Goal: Task Accomplishment & Management: Complete application form

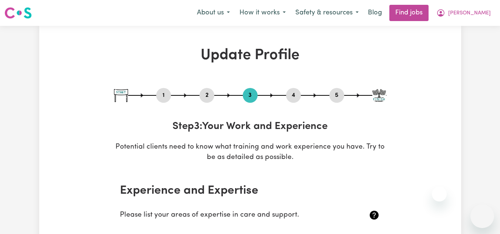
select select "Certificate III (Individual Support)"
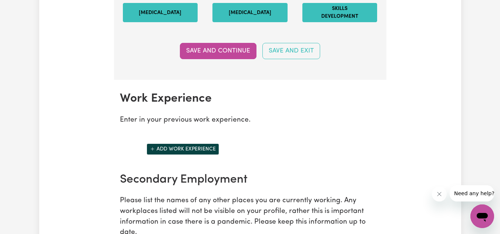
scroll to position [1080, 0]
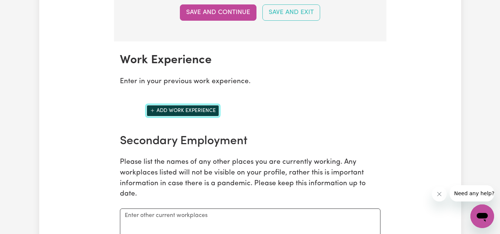
click at [187, 116] on button "Add work experience" at bounding box center [182, 110] width 72 height 11
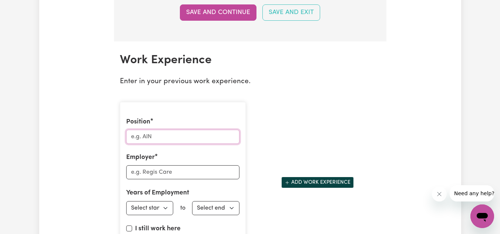
click at [182, 144] on input "Position" at bounding box center [182, 137] width 113 height 14
type input "Support Worker"
click at [169, 179] on input "Employer" at bounding box center [182, 172] width 113 height 14
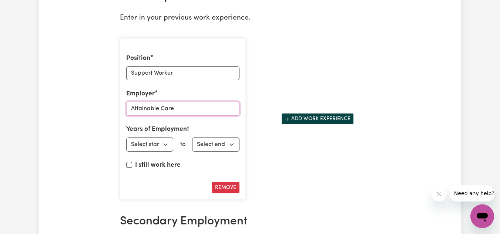
scroll to position [1144, 0]
type input "Attainable Care"
click at [169, 151] on select "Select start year [DATE] 1952 1953 1954 1955 1956 1957 1958 1959 1960 1961 1962…" at bounding box center [149, 144] width 47 height 14
select select "2024"
click at [126, 145] on select "Select start year [DATE] 1952 1953 1954 1955 1956 1957 1958 1959 1960 1961 1962…" at bounding box center [149, 144] width 47 height 14
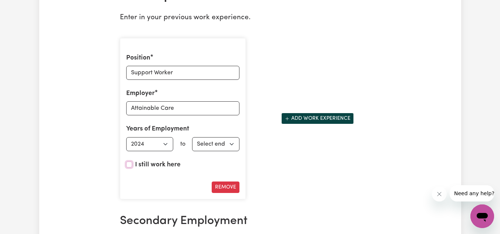
click at [130, 167] on input "I still work here" at bounding box center [129, 165] width 6 height 6
checkbox input "true"
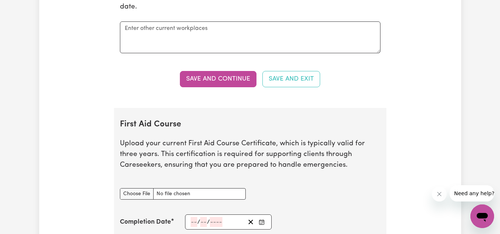
scroll to position [1411, 0]
click at [224, 87] on button "Save and Continue" at bounding box center [218, 79] width 77 height 16
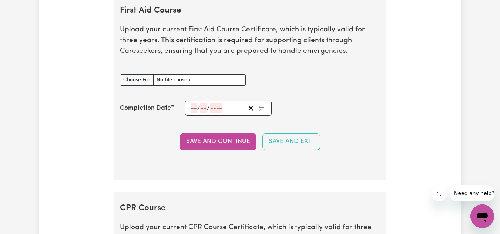
scroll to position [1513, 0]
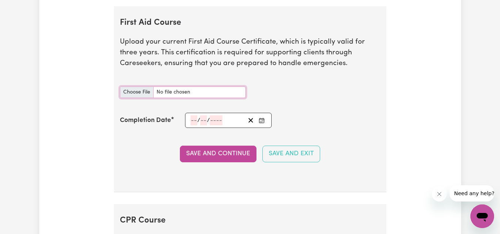
click at [143, 98] on input "First Aid Course document" at bounding box center [183, 92] width 126 height 11
click at [136, 98] on input "First Aid Course document" at bounding box center [183, 92] width 126 height 11
type input "C:\fakepath\[PERSON_NAME] HLTAID011 - Provide First Aid.pdf"
click at [186, 98] on input "First Aid Course document" at bounding box center [183, 92] width 126 height 11
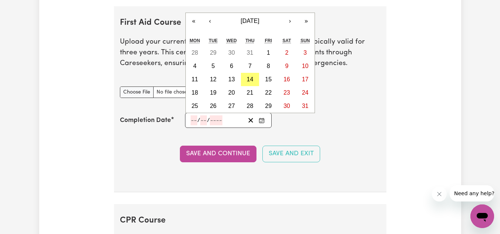
click at [195, 125] on input "number" at bounding box center [193, 120] width 7 height 10
click at [209, 28] on button "‹" at bounding box center [210, 21] width 16 height 16
click at [194, 29] on button "«" at bounding box center [194, 21] width 16 height 16
click at [210, 29] on button "‹" at bounding box center [210, 21] width 16 height 16
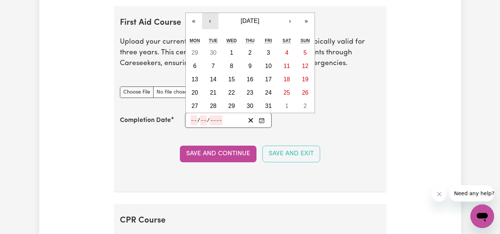
click at [210, 29] on button "‹" at bounding box center [210, 21] width 16 height 16
click at [194, 69] on abbr "8" at bounding box center [194, 66] width 3 height 6
type input "[DATE]"
type input "8"
type input "4"
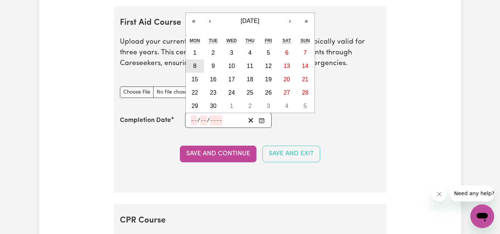
type input "2024"
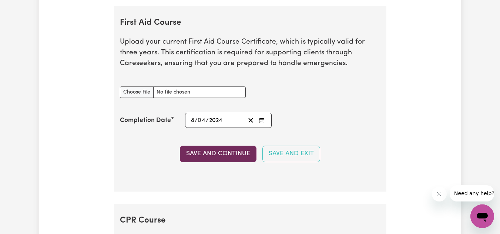
click at [224, 160] on button "Save and Continue" at bounding box center [218, 154] width 77 height 16
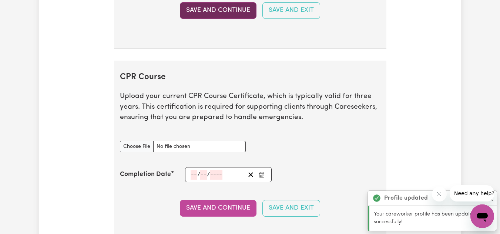
scroll to position [1699, 0]
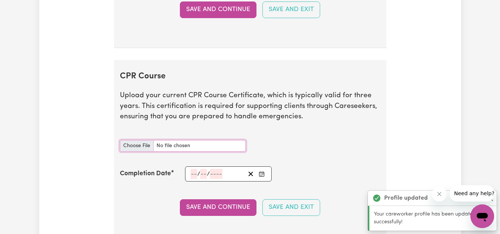
click at [139, 152] on input "CPR Course document" at bounding box center [183, 145] width 126 height 11
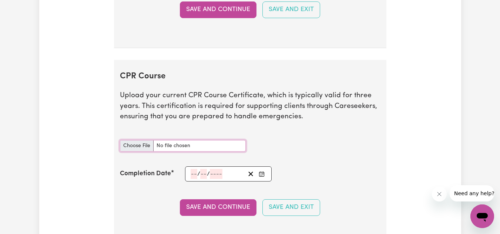
type input "C:\fakepath\Acharya_Bijaya_CPR-009_9602072.pdf"
click at [194, 179] on input "number" at bounding box center [193, 174] width 7 height 10
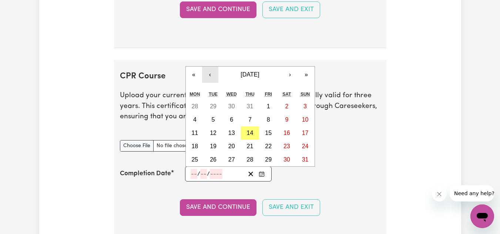
click at [211, 81] on button "‹" at bounding box center [210, 75] width 16 height 16
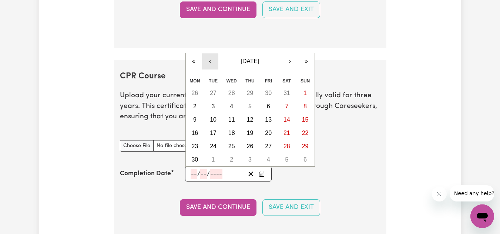
click at [211, 70] on button "‹" at bounding box center [210, 61] width 16 height 16
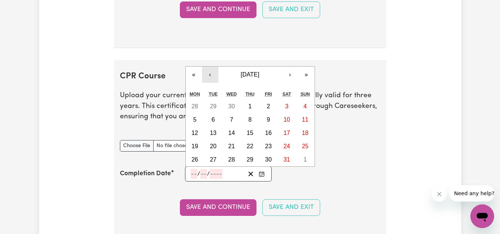
click at [210, 83] on button "‹" at bounding box center [210, 75] width 16 height 16
click at [307, 113] on button "6" at bounding box center [305, 106] width 18 height 13
type input "[DATE]"
type input "6"
type input "4"
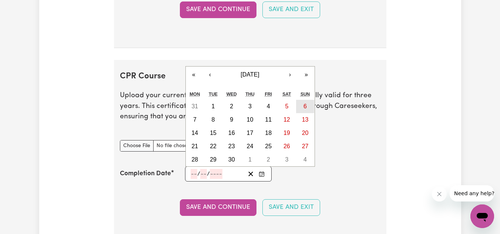
type input "2025"
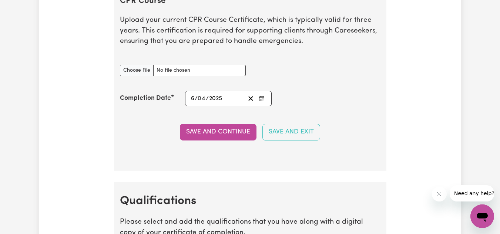
scroll to position [1774, 0]
click at [222, 136] on button "Save and Continue" at bounding box center [218, 131] width 77 height 16
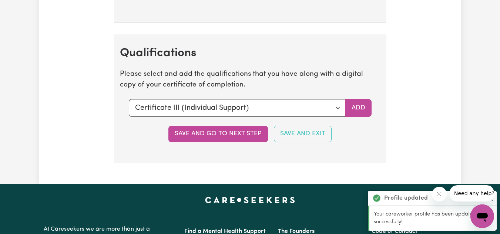
scroll to position [1964, 0]
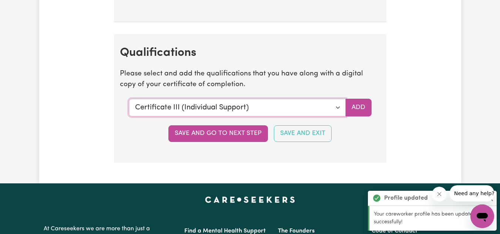
click at [330, 115] on select "Select a qualification to add... Certificate III (Individual Support) Certifica…" at bounding box center [237, 108] width 217 height 18
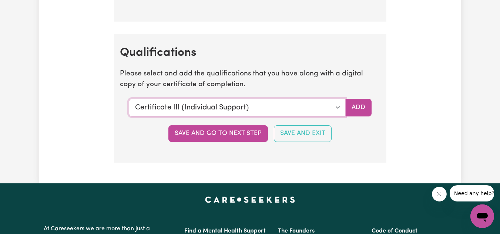
select select "Certificate IV (Ageing Support)"
click at [129, 106] on select "Select a qualification to add... Certificate III (Individual Support) Certifica…" at bounding box center [237, 108] width 217 height 18
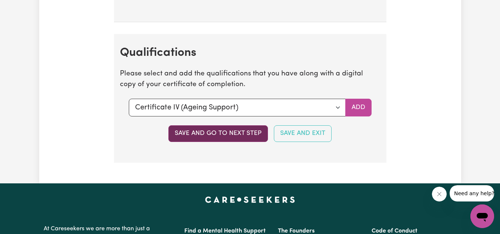
click at [227, 140] on button "Save and go to next step" at bounding box center [217, 133] width 99 height 16
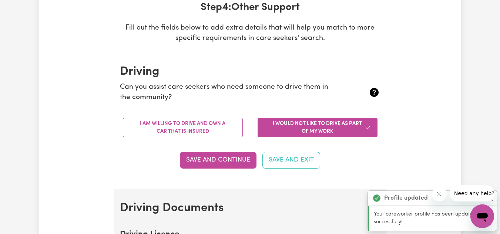
scroll to position [160, 0]
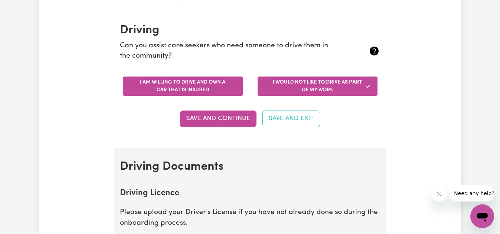
click at [216, 91] on button "I am willing to drive and own a car that is insured" at bounding box center [183, 86] width 120 height 19
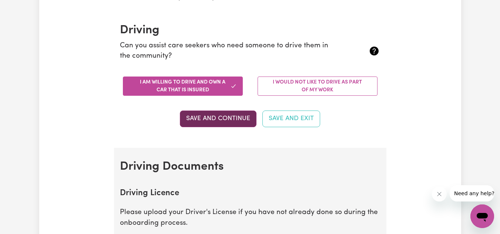
click at [230, 121] on button "Save and Continue" at bounding box center [218, 119] width 77 height 16
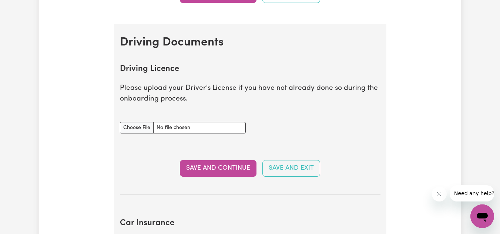
scroll to position [284, 0]
click at [284, 102] on p "Please upload your Driver's License if you have not already done so during the …" at bounding box center [250, 94] width 260 height 21
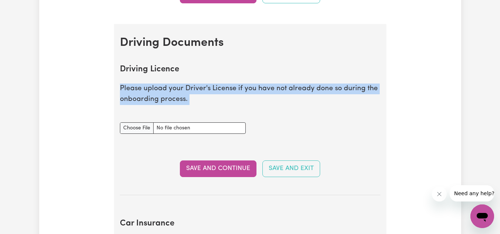
click at [284, 102] on p "Please upload your Driver's License if you have not already done so during the …" at bounding box center [250, 94] width 260 height 21
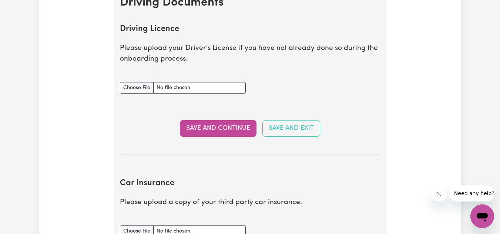
scroll to position [324, 0]
click at [135, 89] on input "Driving Licence document" at bounding box center [183, 87] width 126 height 11
click at [139, 88] on input "Driving Licence document" at bounding box center [183, 87] width 126 height 11
type input "C:\fakepath\IMG_5577.jpg"
click at [216, 127] on button "Save and Continue" at bounding box center [218, 129] width 77 height 16
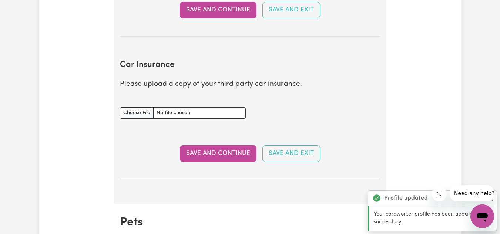
scroll to position [491, 0]
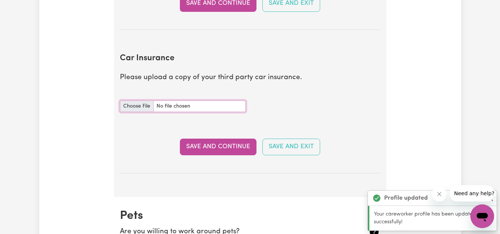
click at [131, 106] on input "Car Insurance document" at bounding box center [183, 106] width 126 height 11
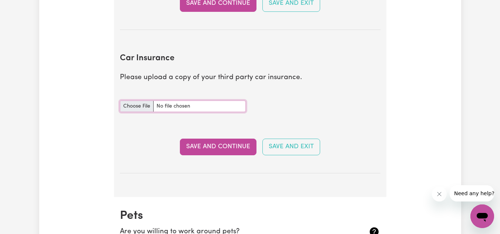
type input "C:\fakepath\share_4715463022380119713.png"
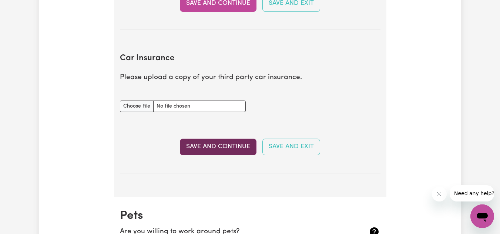
click at [241, 144] on button "Save and Continue" at bounding box center [218, 147] width 77 height 16
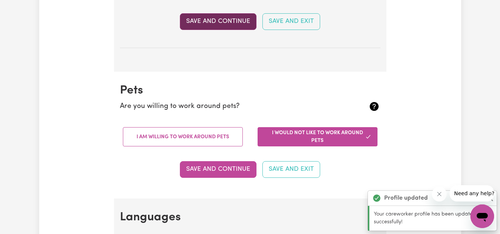
scroll to position [688, 0]
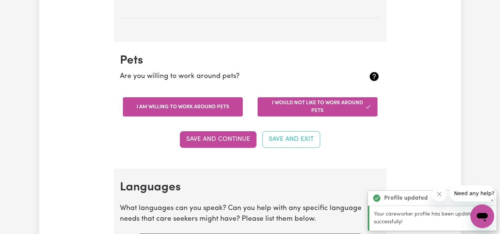
click at [208, 106] on button "I am willing to work around pets" at bounding box center [183, 106] width 120 height 19
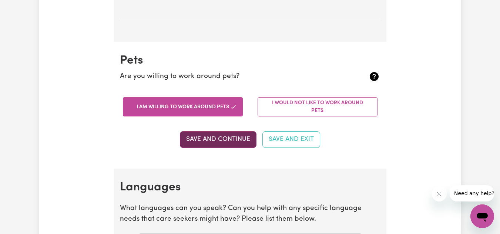
click at [221, 139] on button "Save and Continue" at bounding box center [218, 139] width 77 height 16
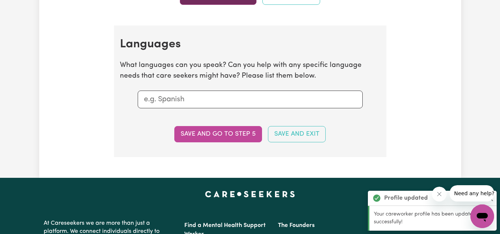
scroll to position [858, 0]
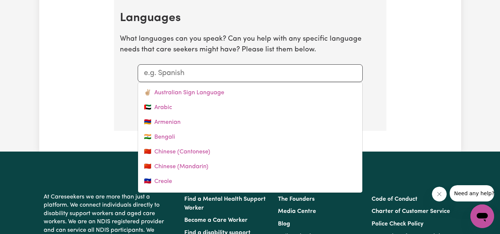
click at [204, 76] on input "text" at bounding box center [250, 73] width 212 height 11
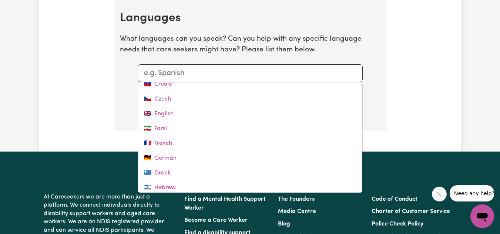
scroll to position [99, 0]
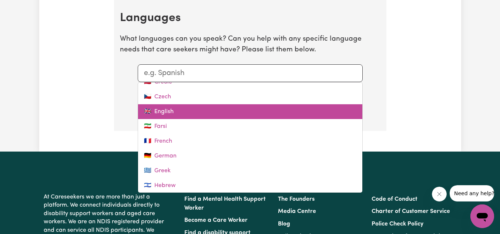
click at [180, 113] on link "🇬🇧 English" at bounding box center [250, 111] width 224 height 15
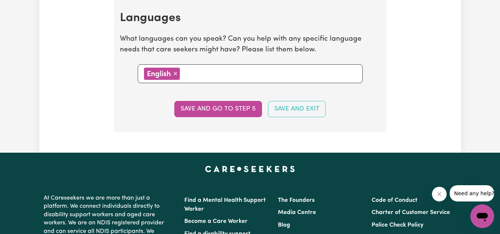
click at [200, 73] on input "text" at bounding box center [269, 73] width 174 height 11
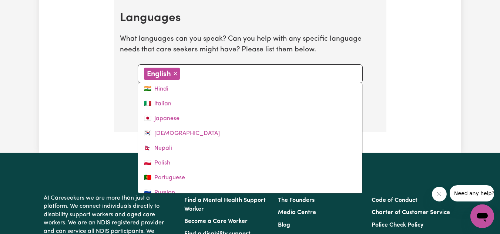
scroll to position [197, 0]
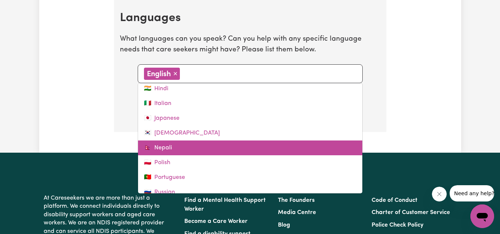
click at [191, 148] on link "🇳🇵 Nepali" at bounding box center [250, 148] width 224 height 15
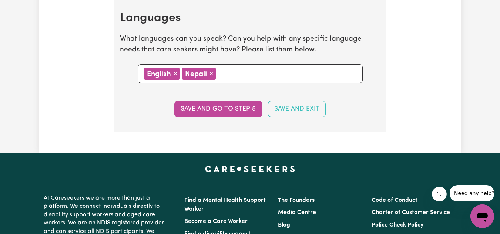
click at [226, 72] on input "text" at bounding box center [287, 73] width 138 height 11
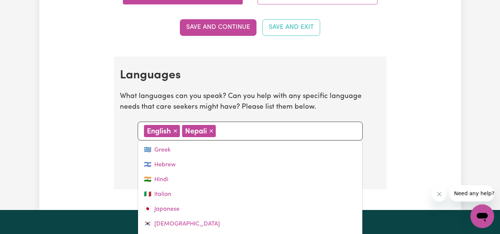
scroll to position [163, 0]
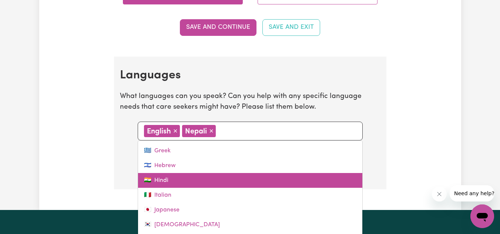
click at [169, 182] on link "🇮🇳 Hindi" at bounding box center [250, 180] width 224 height 15
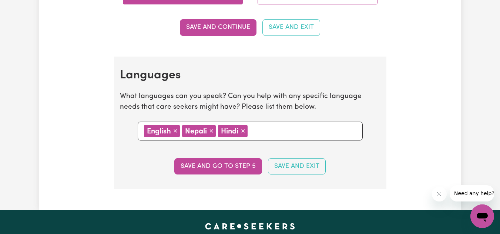
click at [260, 132] on input "text" at bounding box center [303, 130] width 106 height 11
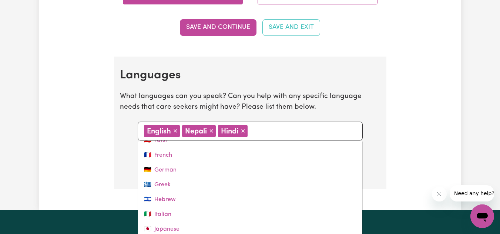
scroll to position [171, 0]
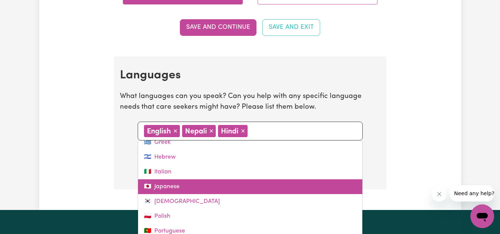
click at [200, 185] on link "🇯🇵 Japanese" at bounding box center [250, 186] width 224 height 15
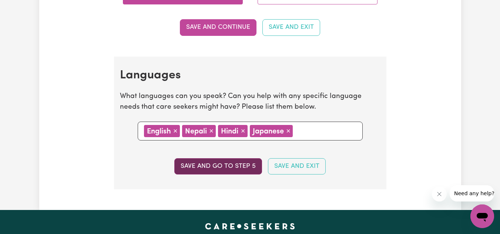
click at [240, 166] on button "Save and go to step 5" at bounding box center [218, 166] width 88 height 16
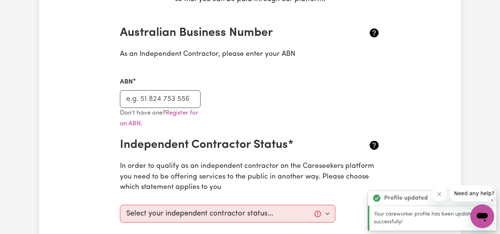
scroll to position [160, 0]
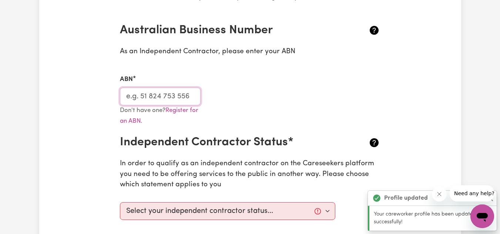
click at [182, 100] on input "ABN" at bounding box center [160, 97] width 81 height 18
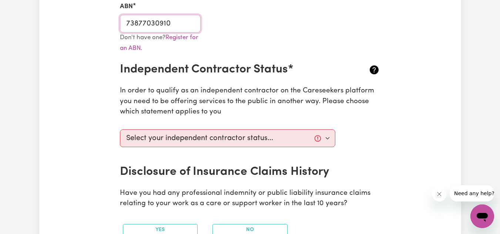
scroll to position [234, 0]
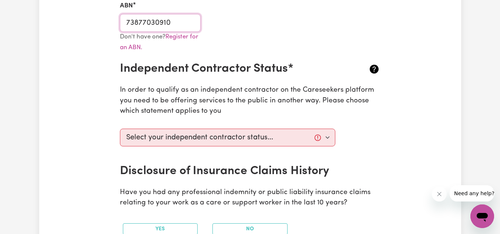
type input "73877030910"
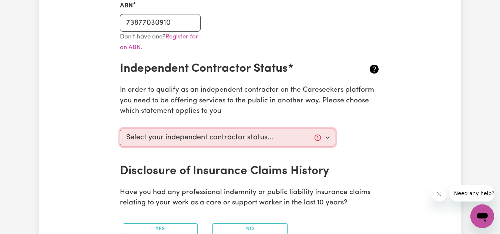
click at [309, 136] on select "Select your independent contractor status... I am providing services through an…" at bounding box center [228, 138] width 216 height 18
click at [120, 129] on select "Select your independent contractor status... I am providing services through an…" at bounding box center [228, 138] width 216 height 18
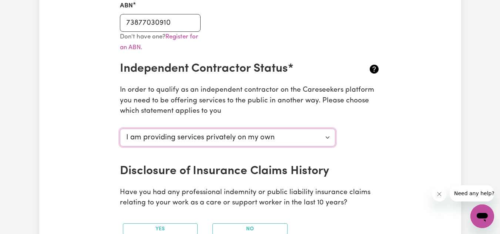
click at [326, 138] on select "Select your independent contractor status... I am providing services through an…" at bounding box center [228, 138] width 216 height 18
select select "I am providing services through another platform"
click at [120, 129] on select "Select your independent contractor status... I am providing services through an…" at bounding box center [228, 138] width 216 height 18
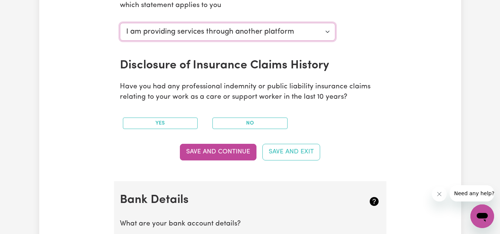
scroll to position [357, 0]
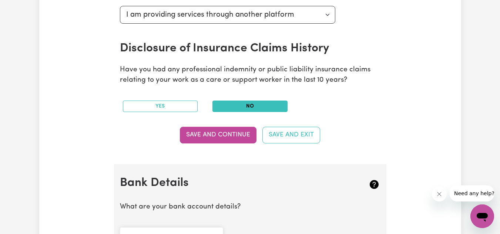
click at [251, 105] on button "No" at bounding box center [249, 106] width 75 height 11
click at [233, 135] on button "Save and Continue" at bounding box center [218, 135] width 77 height 16
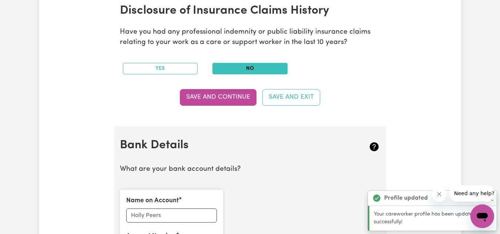
scroll to position [521, 0]
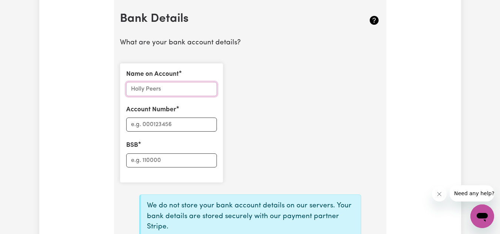
click at [175, 91] on input "Name on Account" at bounding box center [171, 89] width 91 height 14
type input "[PERSON_NAME]"
click at [186, 122] on input "Account Number" at bounding box center [171, 125] width 91 height 14
type input "524092"
click at [160, 162] on input "BSB" at bounding box center [171, 160] width 91 height 14
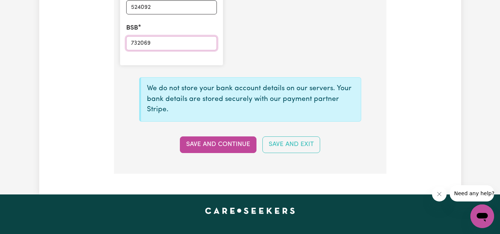
scroll to position [639, 0]
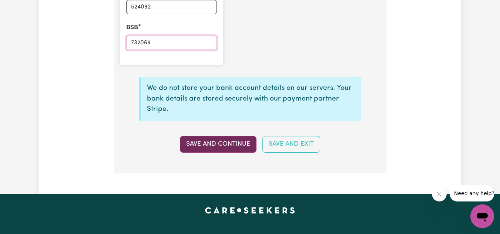
type input "732069"
click at [219, 144] on button "Save and Continue" at bounding box center [218, 144] width 77 height 16
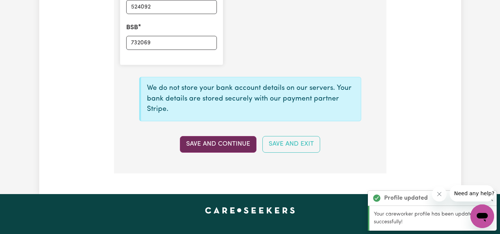
type input "****4092"
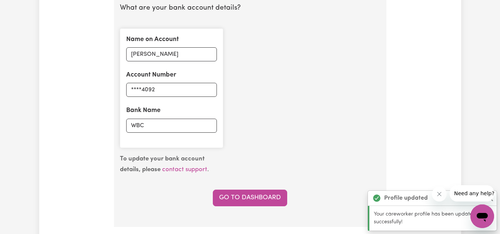
scroll to position [556, 0]
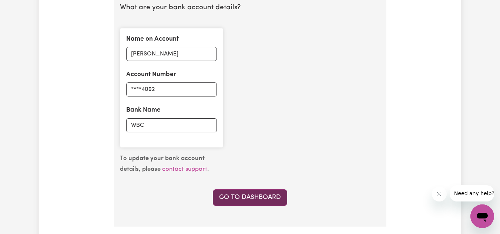
click at [240, 200] on link "Go to Dashboard" at bounding box center [250, 197] width 74 height 16
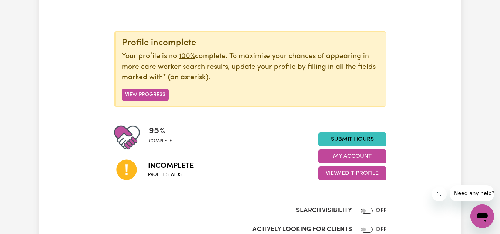
scroll to position [66, 0]
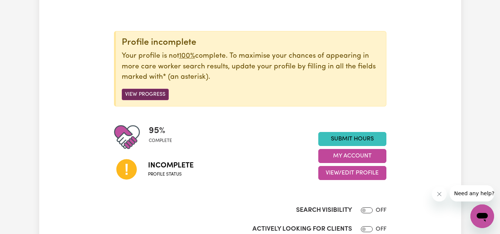
click at [150, 94] on button "View Progress" at bounding box center [145, 94] width 47 height 11
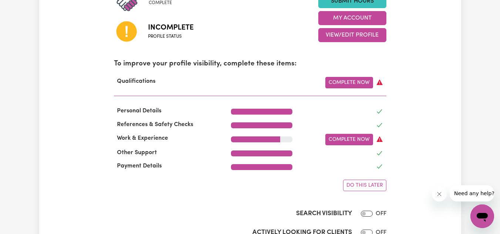
scroll to position [204, 0]
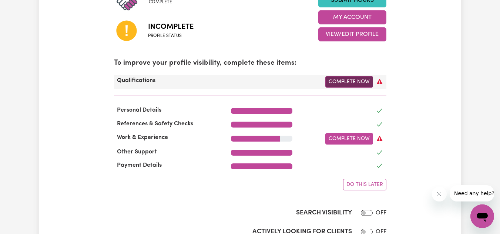
click at [357, 84] on link "Complete Now" at bounding box center [349, 81] width 48 height 11
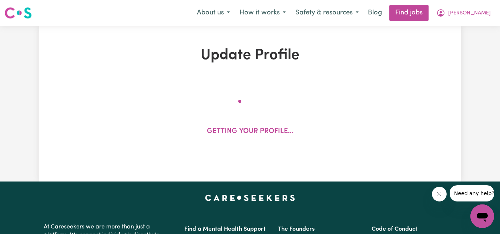
select select "2024"
select select "Certificate III (Individual Support)"
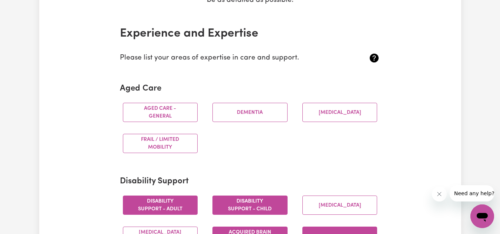
scroll to position [165, 0]
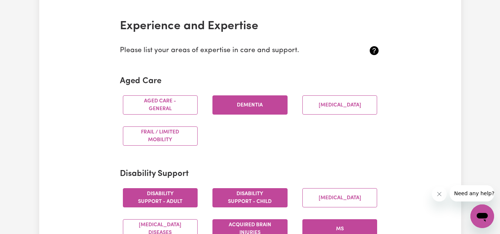
click at [260, 107] on button "Dementia" at bounding box center [249, 104] width 75 height 19
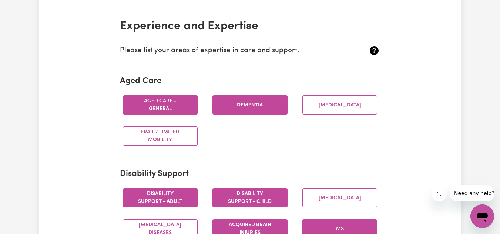
click at [183, 109] on button "Aged care - General" at bounding box center [160, 104] width 75 height 19
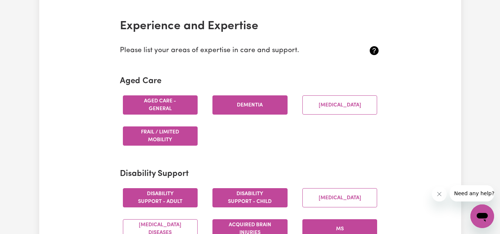
click at [184, 134] on button "Frail / limited mobility" at bounding box center [160, 135] width 75 height 19
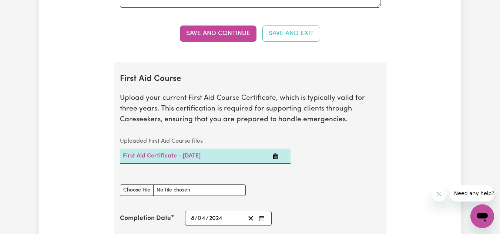
scroll to position [1464, 0]
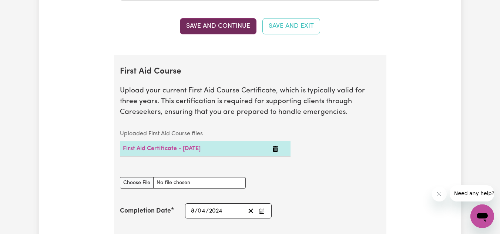
click at [230, 34] on button "Save and Continue" at bounding box center [218, 26] width 77 height 16
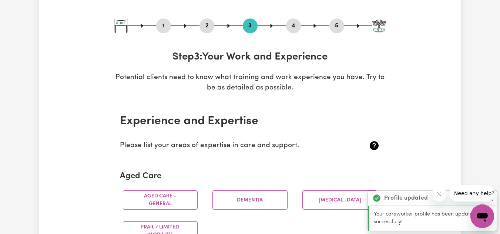
scroll to position [69, 0]
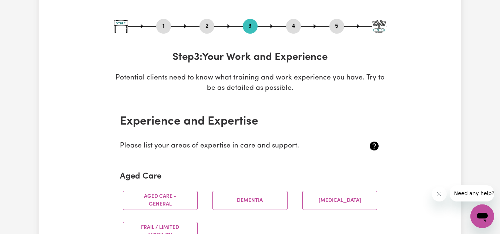
click at [335, 23] on button "5" at bounding box center [336, 26] width 15 height 10
select select "I am providing services through another platform"
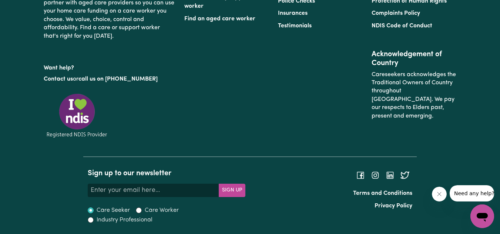
scroll to position [1148, 0]
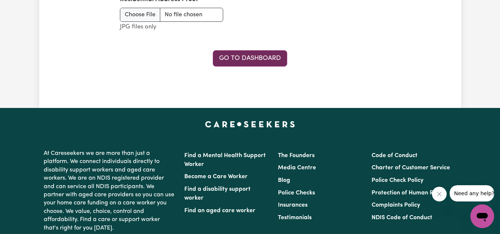
click at [254, 57] on link "Go to Dashboard" at bounding box center [250, 58] width 74 height 16
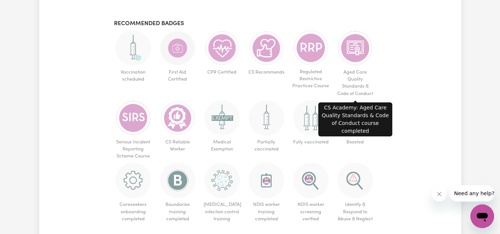
scroll to position [464, 0]
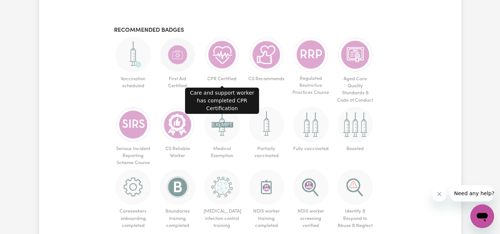
click at [225, 59] on img at bounding box center [221, 54] width 35 height 35
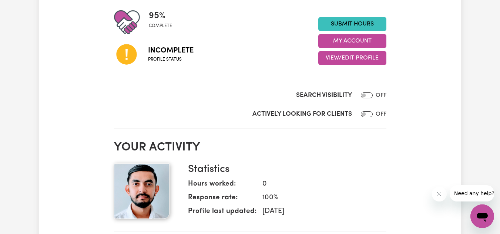
scroll to position [176, 0]
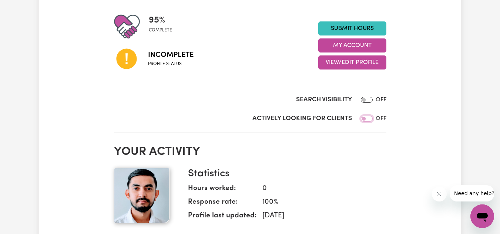
click at [363, 119] on input "Actively Looking for Clients" at bounding box center [367, 119] width 12 height 6
checkbox input "true"
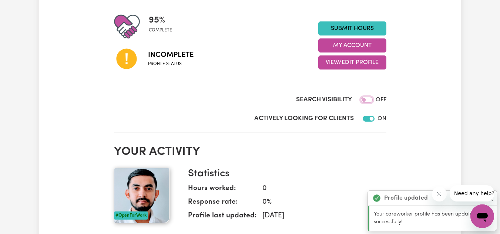
click at [366, 99] on input "Search Visibility" at bounding box center [367, 100] width 12 height 6
checkbox input "true"
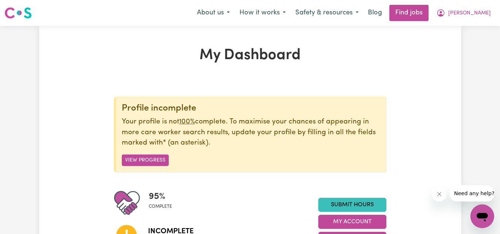
scroll to position [124, 0]
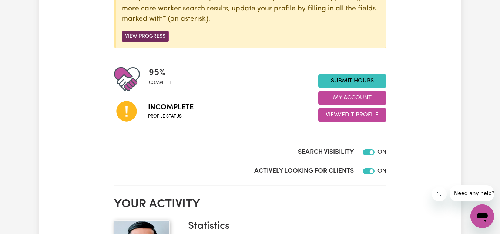
click at [149, 35] on button "View Progress" at bounding box center [145, 36] width 47 height 11
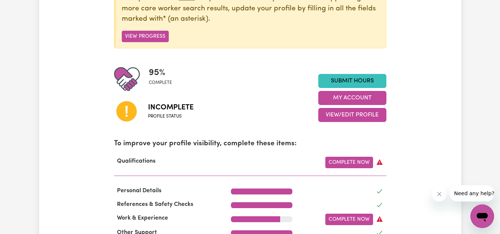
scroll to position [223, 0]
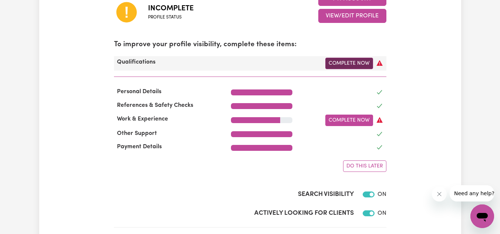
click at [351, 64] on link "Complete Now" at bounding box center [349, 63] width 48 height 11
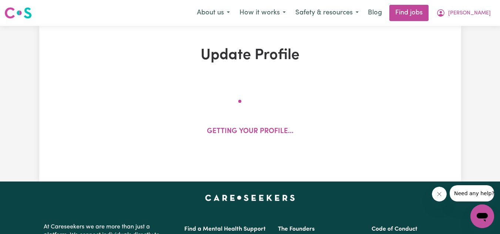
select select "2024"
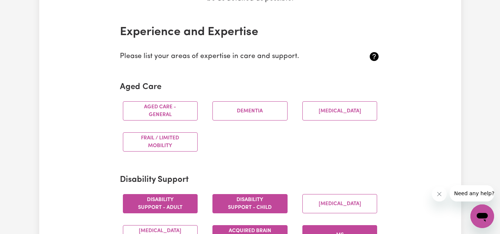
scroll to position [159, 0]
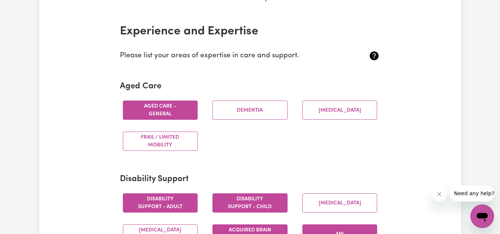
click at [180, 111] on button "Aged care - General" at bounding box center [160, 110] width 75 height 19
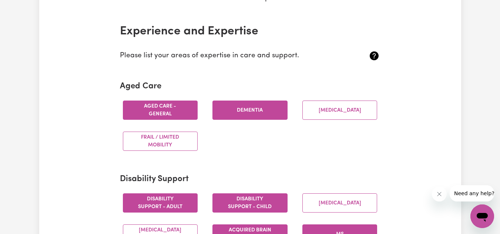
click at [267, 113] on button "Dementia" at bounding box center [249, 110] width 75 height 19
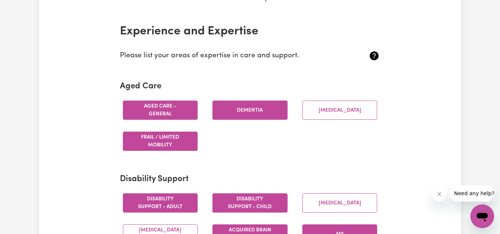
click at [164, 143] on button "Frail / limited mobility" at bounding box center [160, 141] width 75 height 19
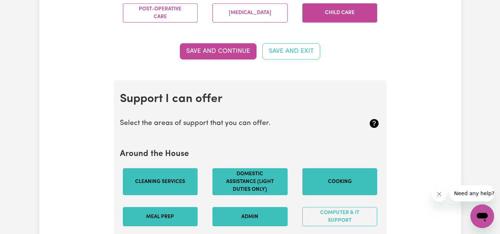
scroll to position [613, 0]
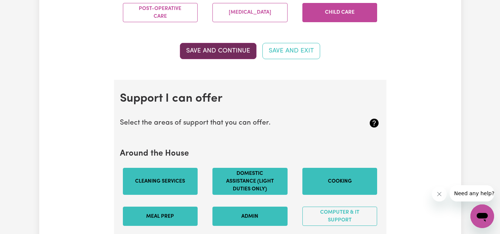
click at [236, 59] on button "Save and Continue" at bounding box center [218, 51] width 77 height 16
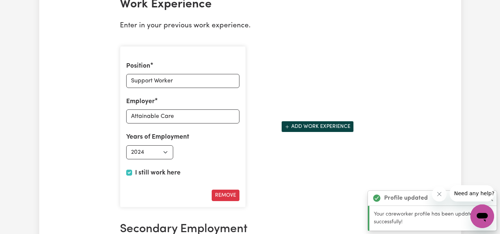
scroll to position [1136, 0]
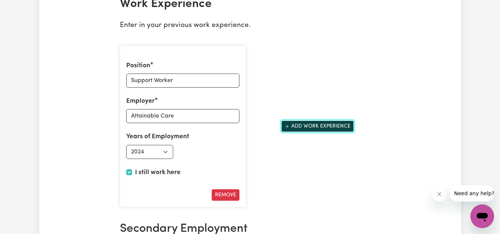
click at [315, 132] on button "Add work experience" at bounding box center [317, 126] width 72 height 11
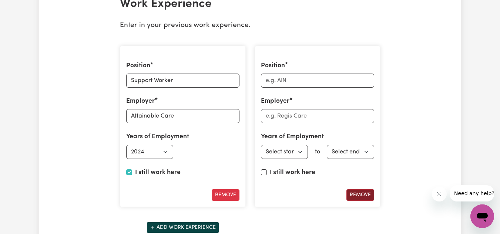
click at [365, 201] on button "Remove" at bounding box center [360, 194] width 28 height 11
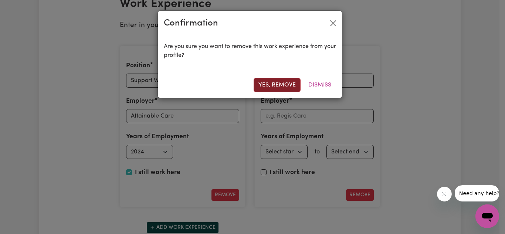
click at [286, 85] on button "Yes, remove" at bounding box center [277, 85] width 47 height 14
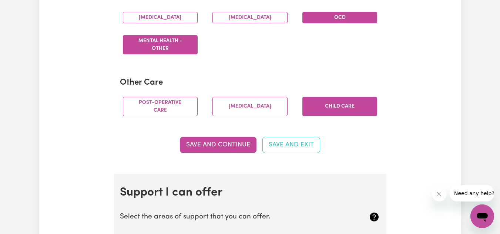
scroll to position [520, 0]
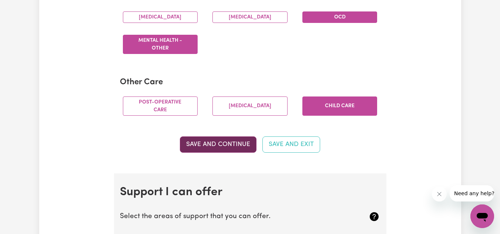
click at [221, 152] on button "Save and Continue" at bounding box center [218, 144] width 77 height 16
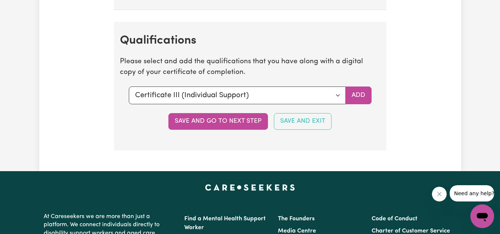
scroll to position [1976, 0]
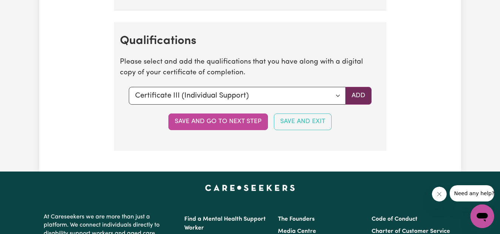
click at [356, 105] on button "Add" at bounding box center [358, 96] width 26 height 18
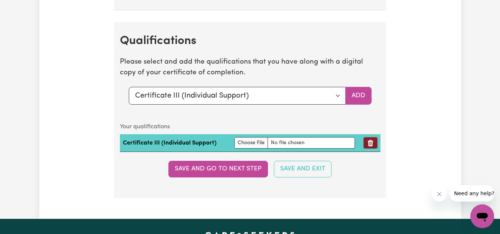
click at [371, 146] on icon "Remove qualification" at bounding box center [370, 143] width 6 height 7
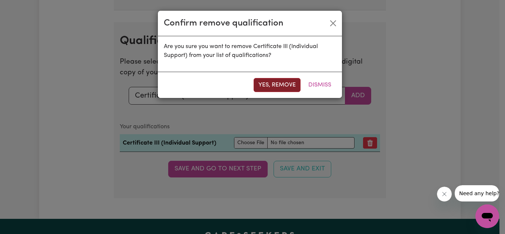
click at [287, 88] on button "Yes, remove" at bounding box center [277, 85] width 47 height 14
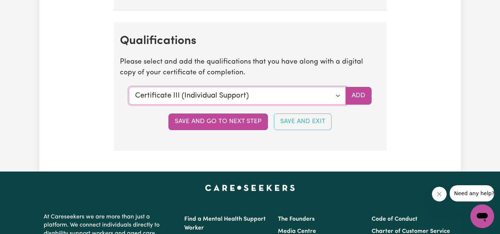
click at [341, 105] on select "Select a qualification to add... Certificate III (Individual Support) Certifica…" at bounding box center [237, 96] width 217 height 18
select select "Certificate IV (Ageing Support)"
click at [129, 95] on select "Select a qualification to add... Certificate III (Individual Support) Certifica…" at bounding box center [237, 96] width 217 height 18
click at [357, 105] on button "Add" at bounding box center [358, 96] width 26 height 18
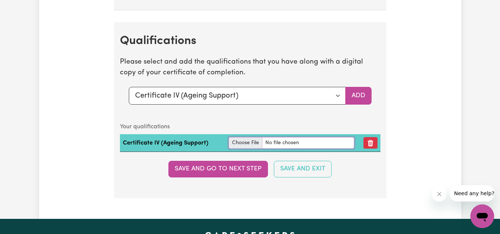
click at [237, 149] on input "file" at bounding box center [291, 142] width 125 height 11
type input "C:\fakepath\[PERSON_NAME] CHC43015 - Certificate IV in Ageing Support-5.pdf"
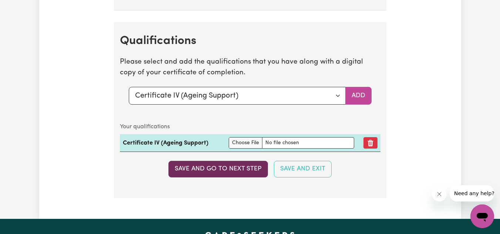
click at [238, 176] on button "Save and go to next step" at bounding box center [217, 169] width 99 height 16
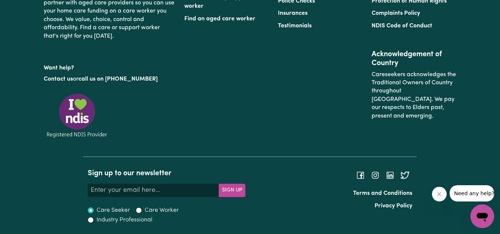
scroll to position [877, 0]
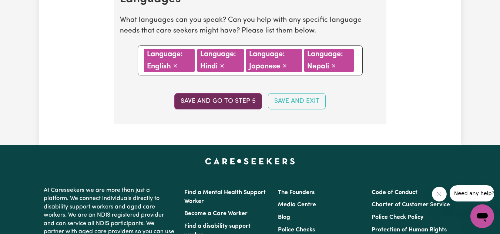
click at [243, 101] on button "Save and go to step 5" at bounding box center [218, 101] width 88 height 16
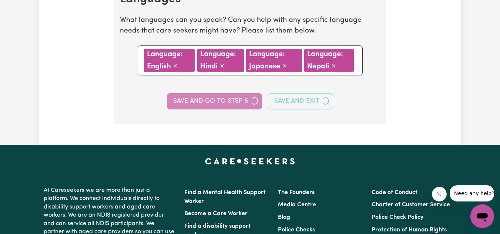
select select "I am providing services through another platform"
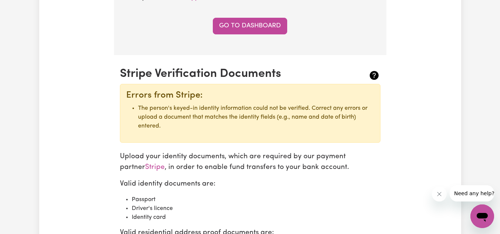
scroll to position [728, 0]
click at [261, 23] on link "Go to Dashboard" at bounding box center [250, 25] width 74 height 16
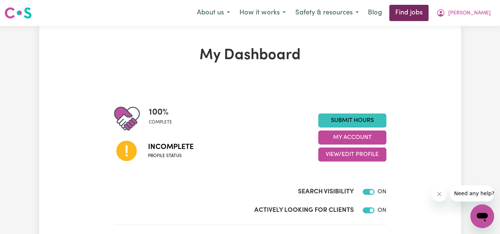
click at [428, 15] on link "Find jobs" at bounding box center [408, 13] width 39 height 16
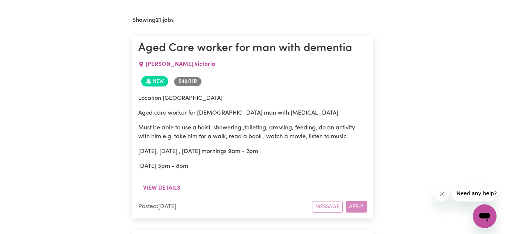
scroll to position [390, 0]
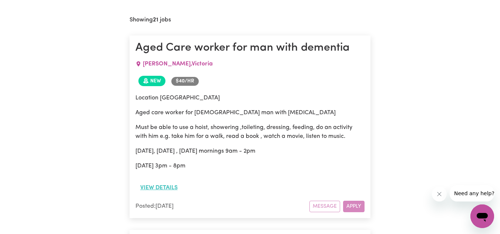
click at [162, 188] on button "View details" at bounding box center [158, 188] width 47 height 14
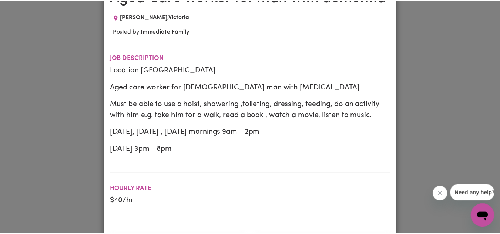
scroll to position [0, 0]
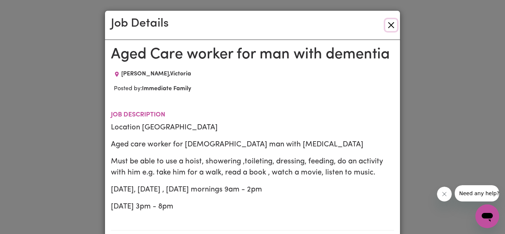
click at [389, 23] on button "Close" at bounding box center [391, 25] width 12 height 12
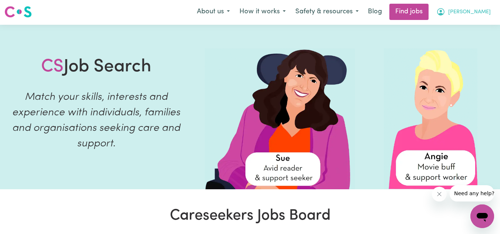
scroll to position [1, 0]
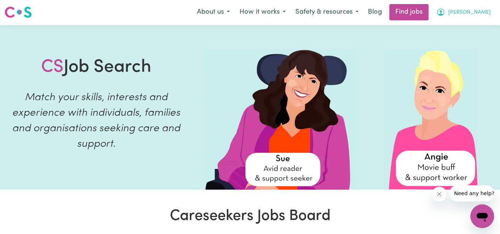
click at [483, 13] on span "[PERSON_NAME]" at bounding box center [469, 13] width 43 height 8
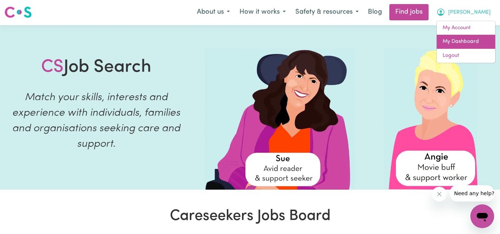
click at [462, 44] on link "My Dashboard" at bounding box center [465, 42] width 58 height 14
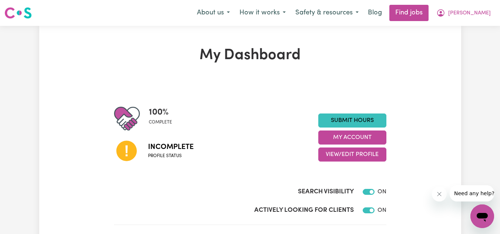
click at [128, 153] on icon at bounding box center [126, 151] width 20 height 20
click at [154, 146] on span "Incomplete" at bounding box center [170, 147] width 45 height 11
drag, startPoint x: 163, startPoint y: 157, endPoint x: 400, endPoint y: 146, distance: 238.0
click at [285, 173] on div "Search Visibility ON" at bounding box center [250, 184] width 272 height 30
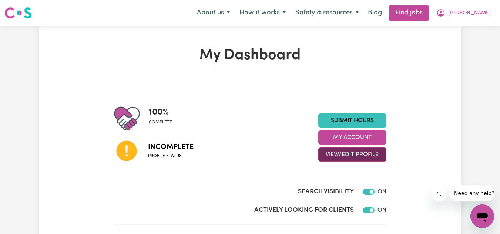
click at [347, 156] on button "View/Edit Profile" at bounding box center [352, 155] width 68 height 14
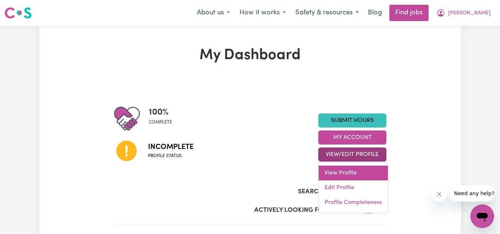
click at [349, 172] on link "View Profile" at bounding box center [352, 173] width 69 height 15
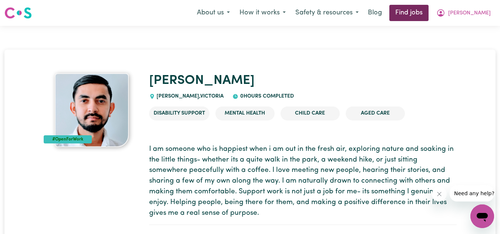
click at [428, 13] on link "Find jobs" at bounding box center [408, 13] width 39 height 16
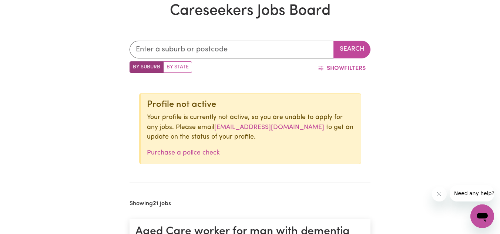
scroll to position [207, 0]
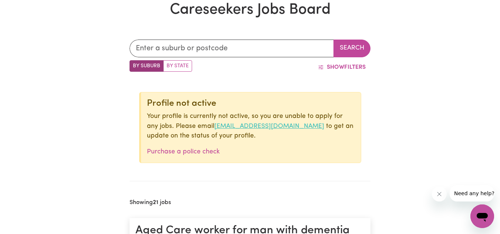
click at [280, 126] on link "[EMAIL_ADDRESS][DOMAIN_NAME]" at bounding box center [269, 126] width 110 height 6
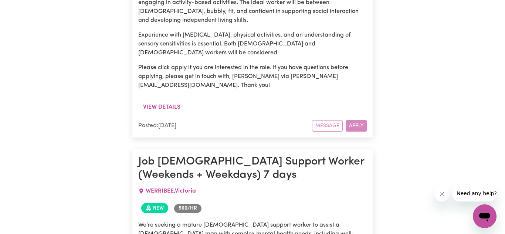
scroll to position [1700, 0]
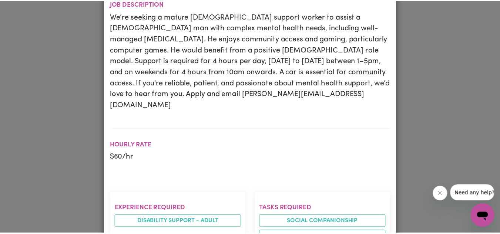
scroll to position [0, 0]
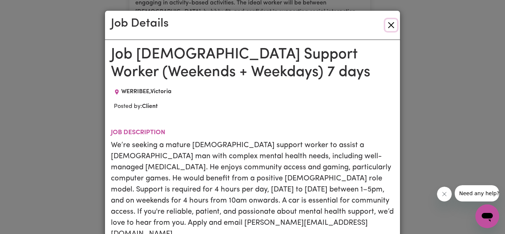
click at [389, 24] on button "Close" at bounding box center [391, 25] width 12 height 12
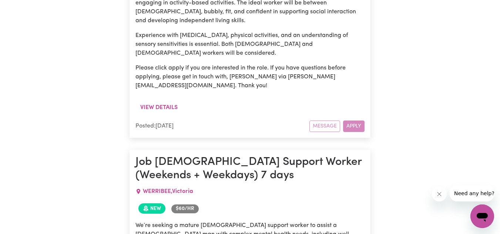
scroll to position [1790, 0]
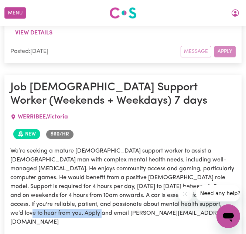
drag, startPoint x: 11, startPoint y: 101, endPoint x: 94, endPoint y: 99, distance: 82.1
click at [94, 146] on p "We’re seeking a mature [DEMOGRAPHIC_DATA] support worker to assist a [DEMOGRAPH…" at bounding box center [123, 186] width 226 height 80
copy p "[PERSON_NAME][EMAIL_ADDRESS][DOMAIN_NAME]"
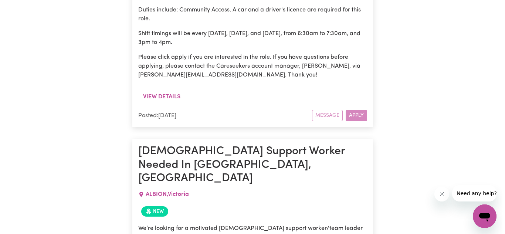
scroll to position [2939, 0]
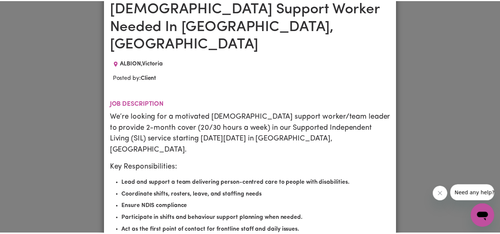
scroll to position [0, 0]
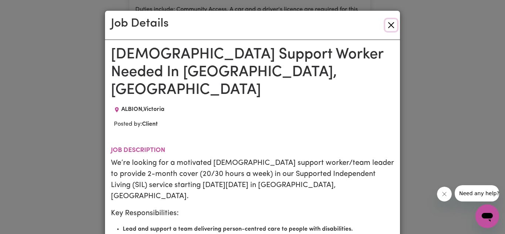
click at [389, 26] on button "Close" at bounding box center [391, 25] width 12 height 12
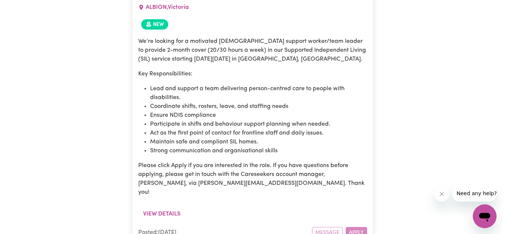
scroll to position [3127, 0]
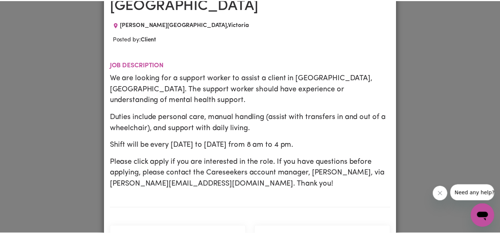
scroll to position [0, 0]
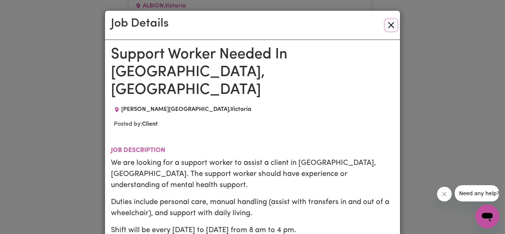
click at [389, 25] on button "Close" at bounding box center [391, 25] width 12 height 12
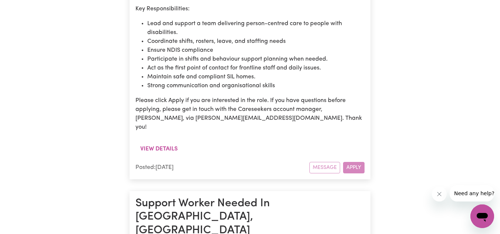
scroll to position [3191, 0]
drag, startPoint x: 136, startPoint y: 109, endPoint x: 214, endPoint y: 111, distance: 77.3
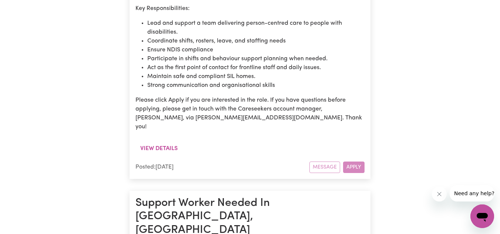
copy p "[PERSON_NAME][EMAIL_ADDRESS][DOMAIN_NAME]."
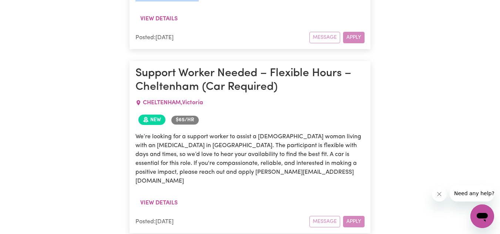
scroll to position [3563, 0]
drag, startPoint x: 136, startPoint y: 146, endPoint x: 210, endPoint y: 147, distance: 73.6
copy p "[PERSON_NAME][EMAIL_ADDRESS][DOMAIN_NAME]"
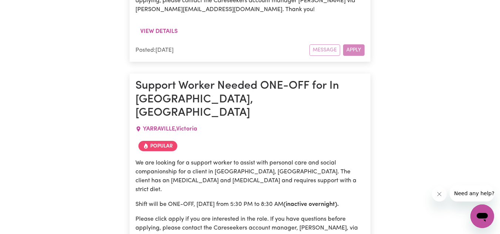
scroll to position [4373, 0]
